Goal: Task Accomplishment & Management: Complete application form

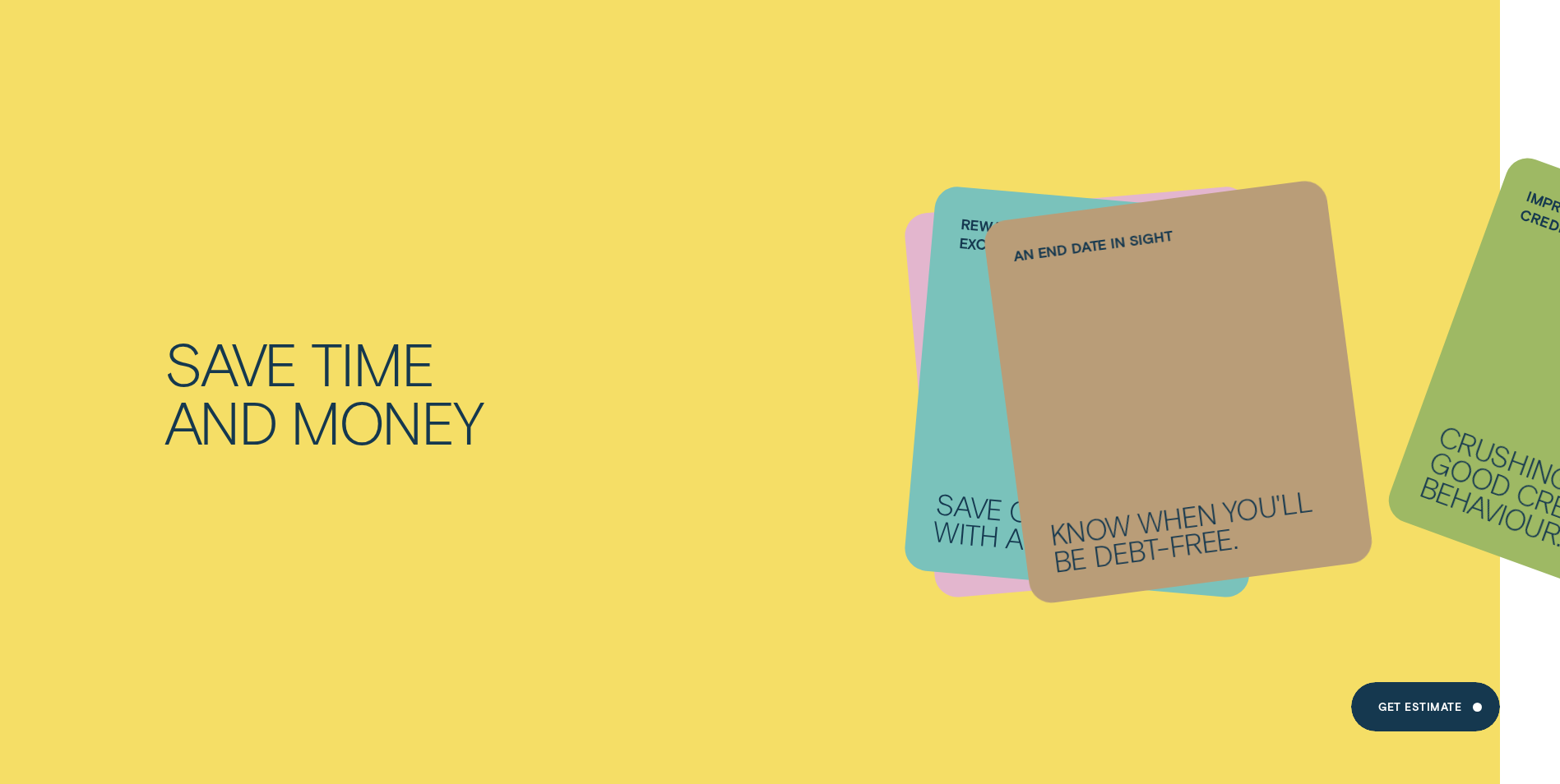
scroll to position [1480, 0]
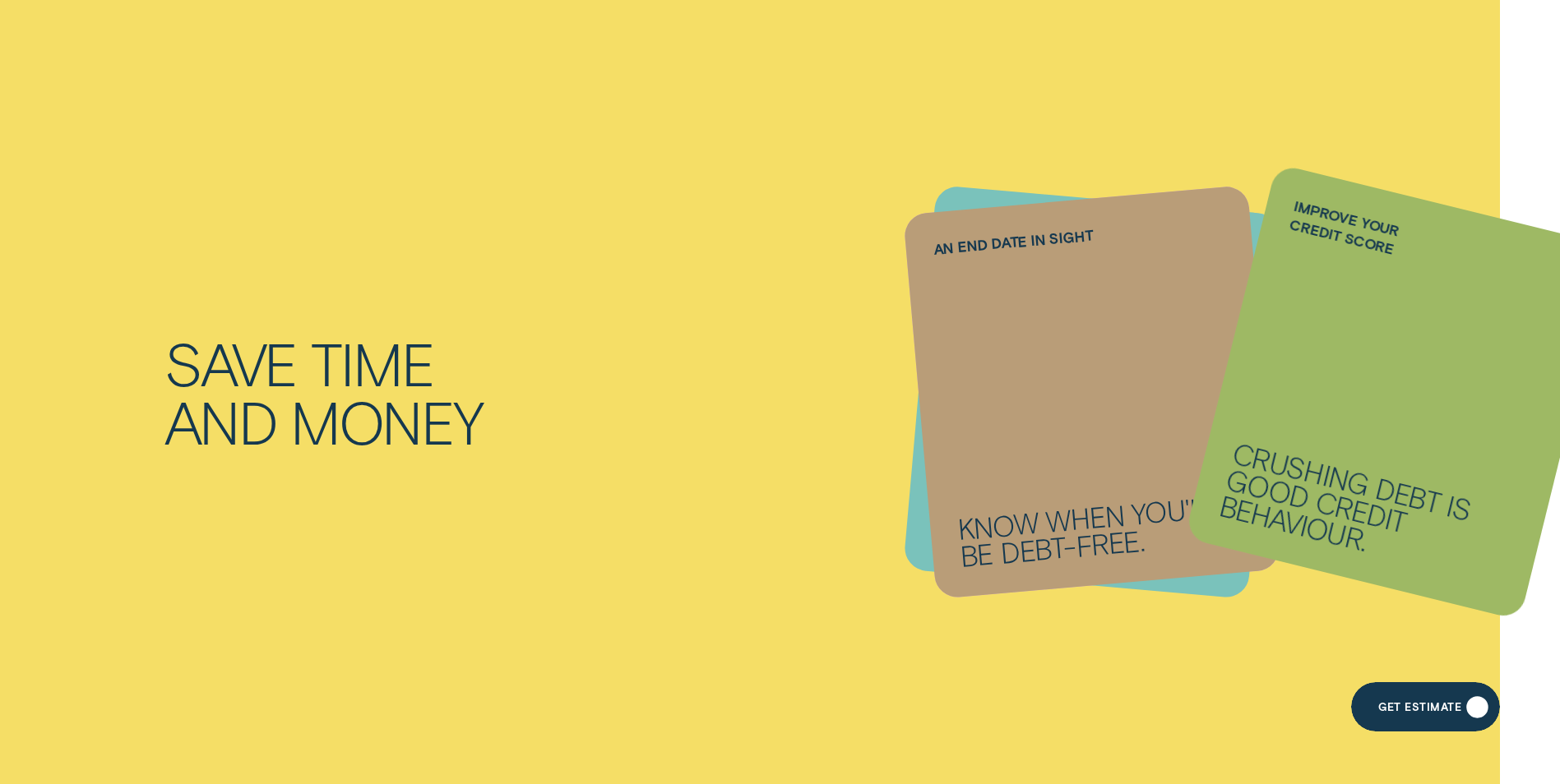
click at [1425, 713] on div "Get Estimate" at bounding box center [1420, 709] width 83 height 10
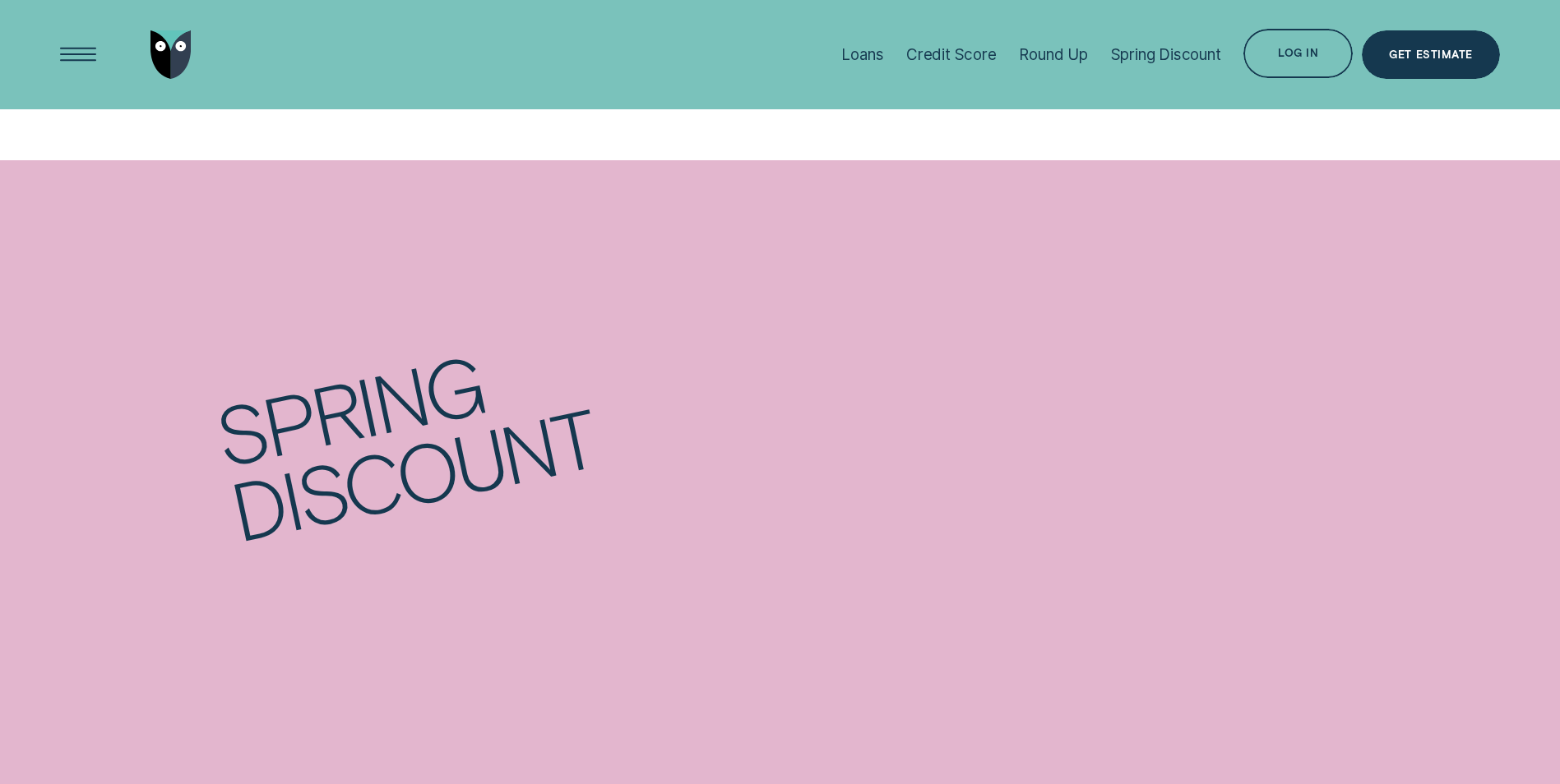
scroll to position [2302, 0]
